Goal: Transaction & Acquisition: Book appointment/travel/reservation

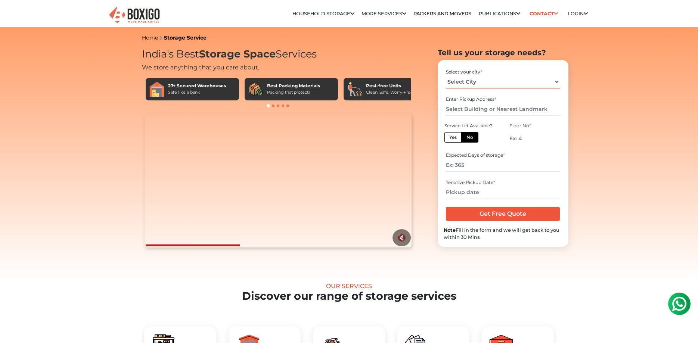
select select "[GEOGRAPHIC_DATA]"
click option "[GEOGRAPHIC_DATA]" at bounding box center [0, 0] width 0 height 0
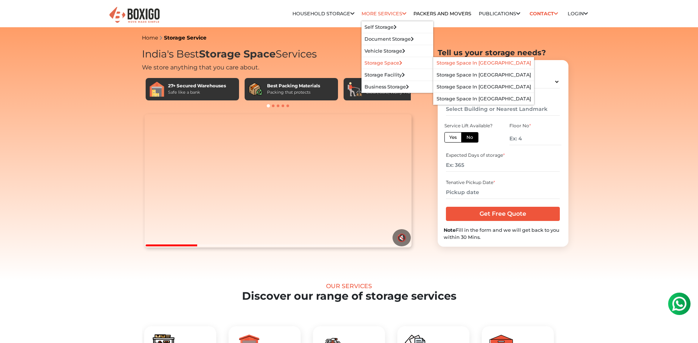
click at [468, 62] on link "Storage Space in [GEOGRAPHIC_DATA]" at bounding box center [483, 63] width 94 height 6
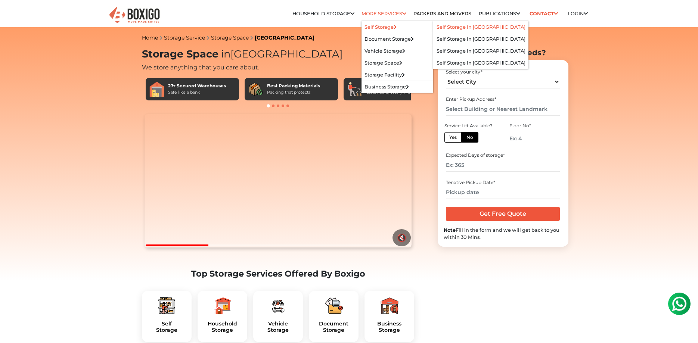
click at [460, 25] on link "Self Storage in [GEOGRAPHIC_DATA]" at bounding box center [480, 27] width 89 height 6
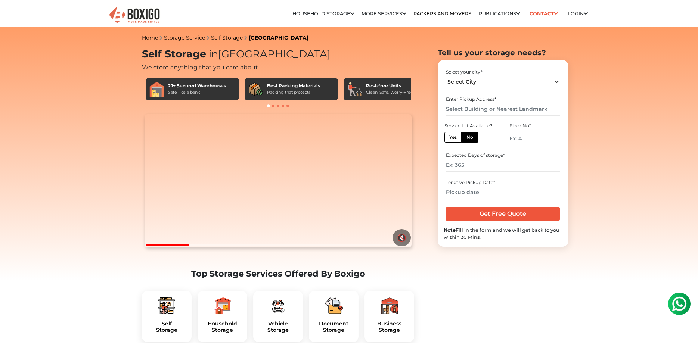
scroll to position [121, 0]
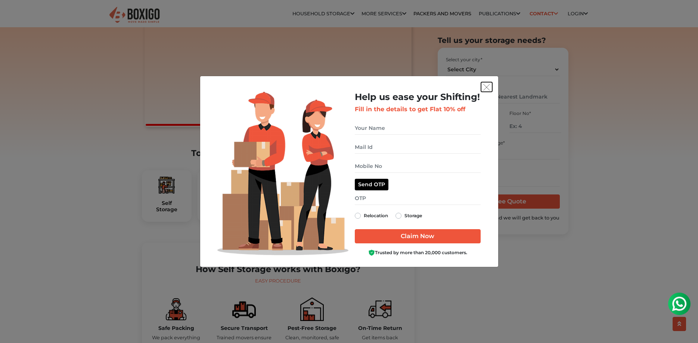
click at [488, 87] on img "get free quote dialog" at bounding box center [486, 87] width 7 height 7
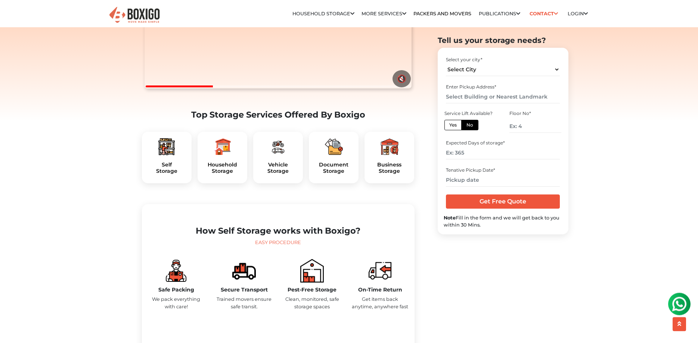
scroll to position [197, 0]
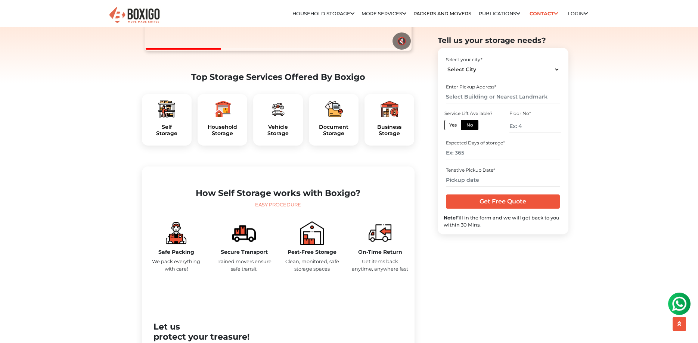
click at [155, 140] on div "Self Storage" at bounding box center [167, 120] width 50 height 52
click at [163, 137] on h5 "Self Storage" at bounding box center [167, 130] width 38 height 13
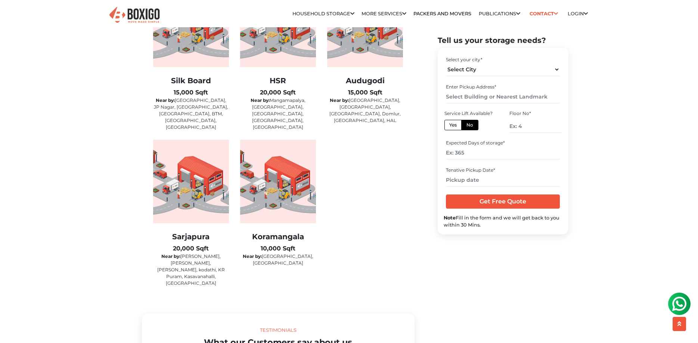
scroll to position [1447, 0]
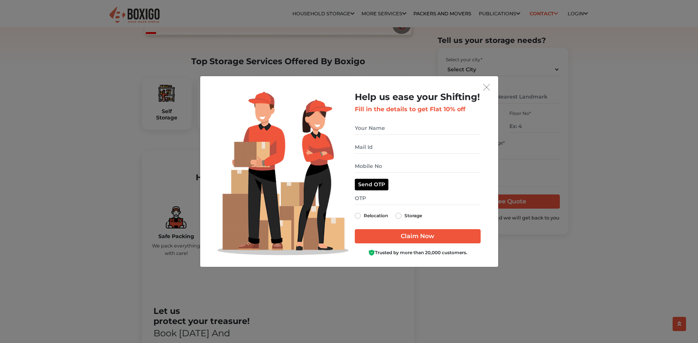
scroll to position [212, 0]
click at [488, 90] on img "get free quote dialog" at bounding box center [486, 87] width 7 height 7
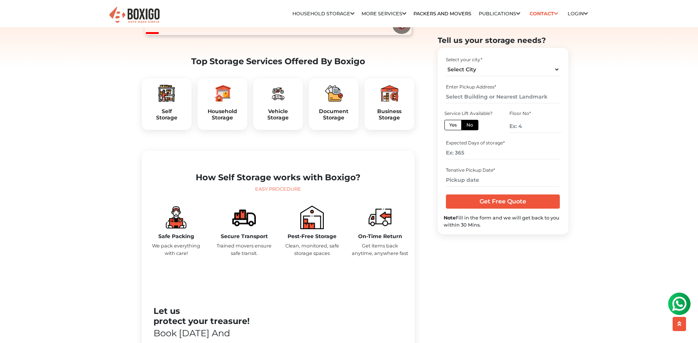
scroll to position [0, 0]
